Goal: Navigation & Orientation: Find specific page/section

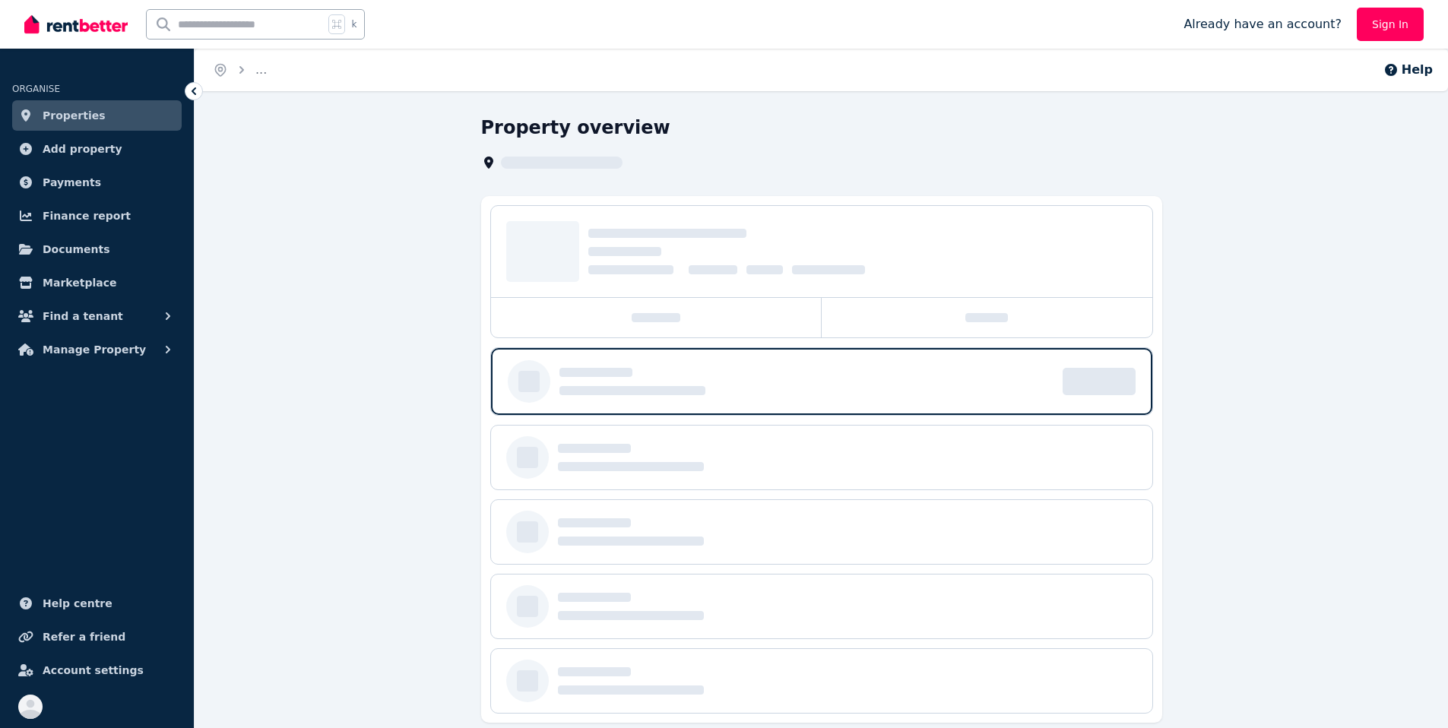
click at [189, 87] on icon at bounding box center [193, 91] width 15 height 15
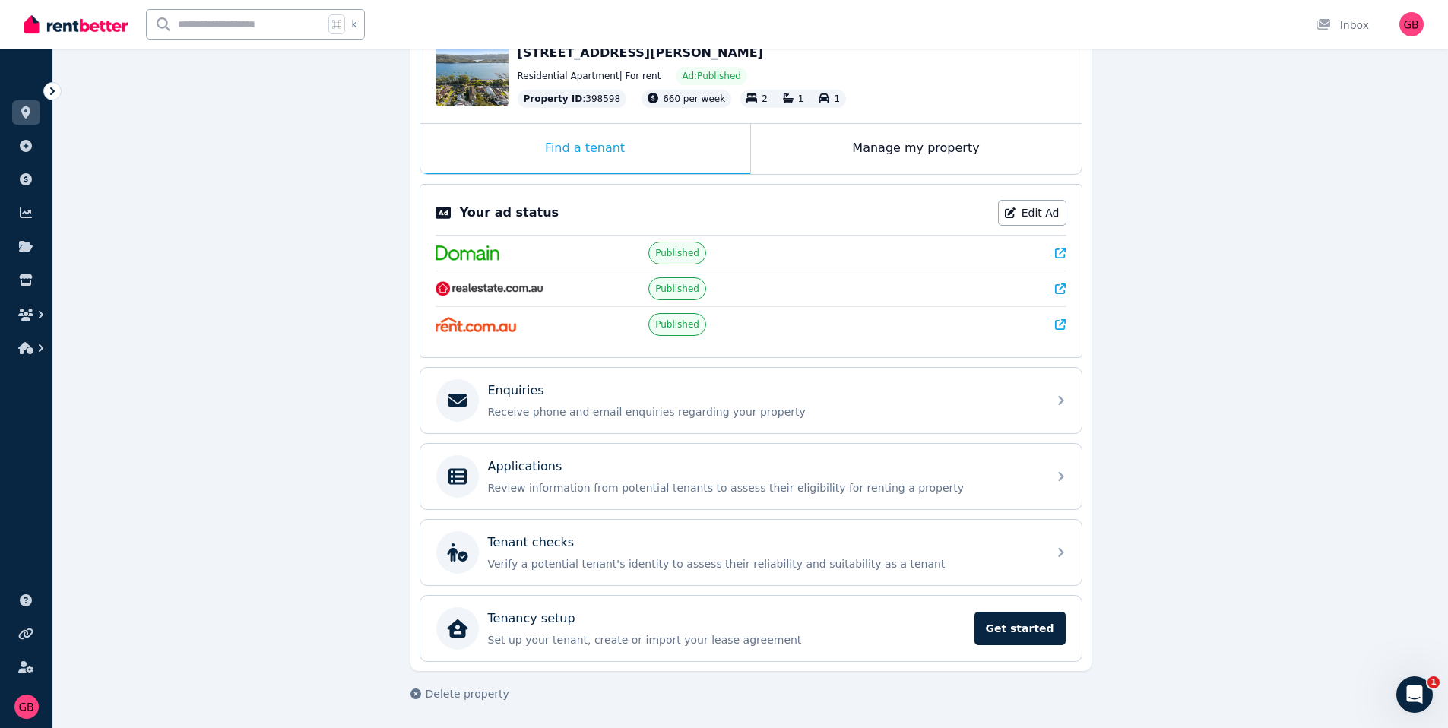
scroll to position [178, 0]
click at [608, 388] on div "Enquiries" at bounding box center [763, 390] width 550 height 18
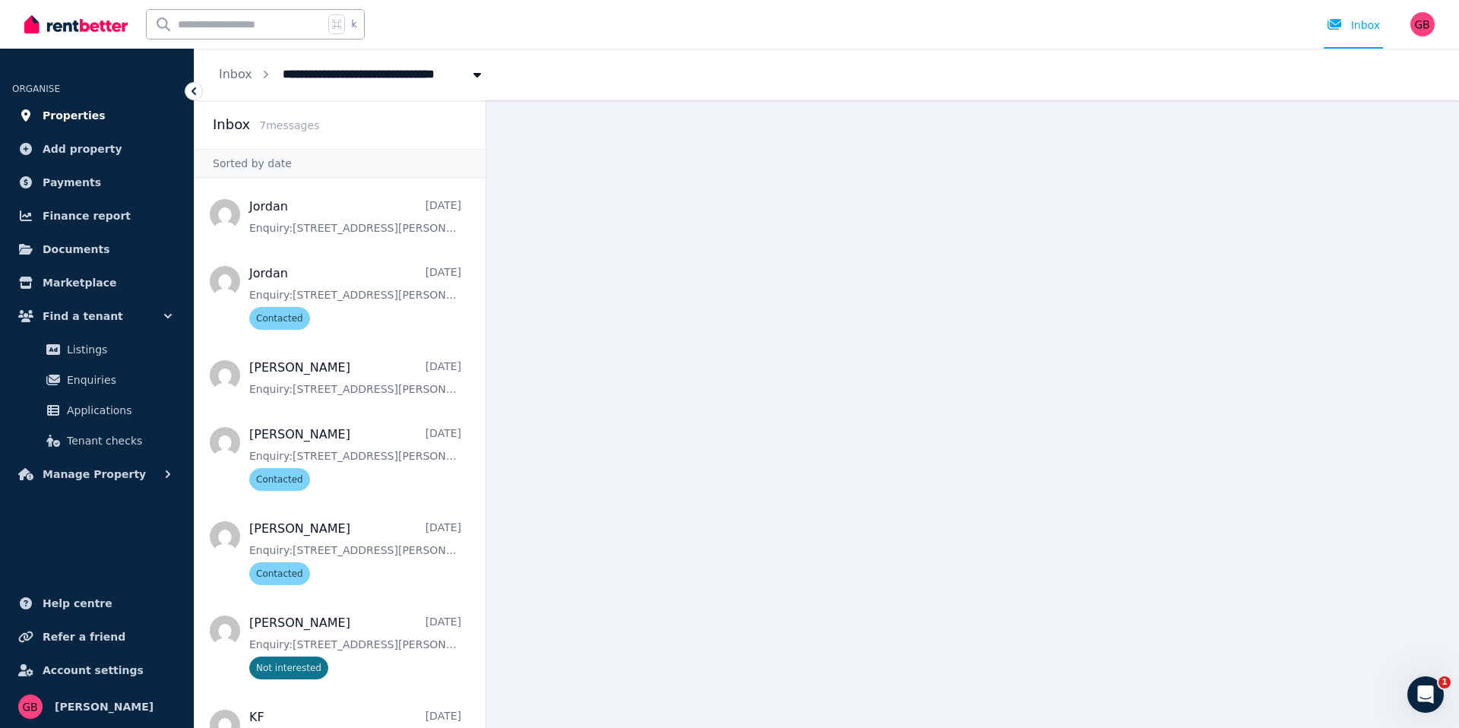
click at [40, 109] on link "Properties" at bounding box center [97, 115] width 170 height 30
